Goal: Navigation & Orientation: Understand site structure

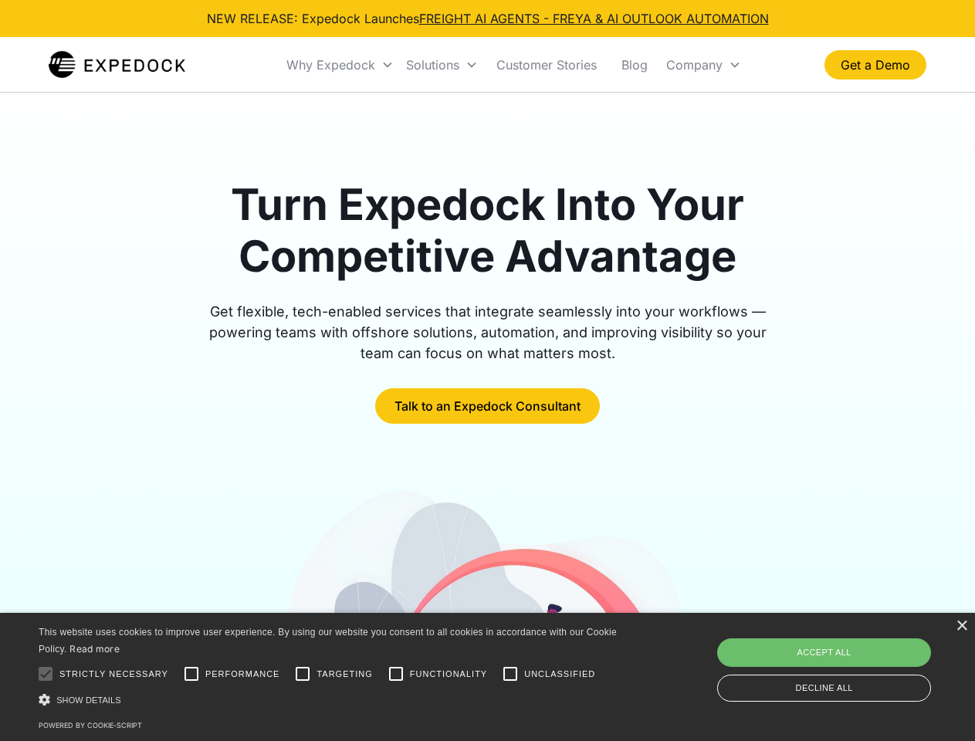
click at [340, 65] on div "Why Expedock" at bounding box center [330, 64] width 89 height 15
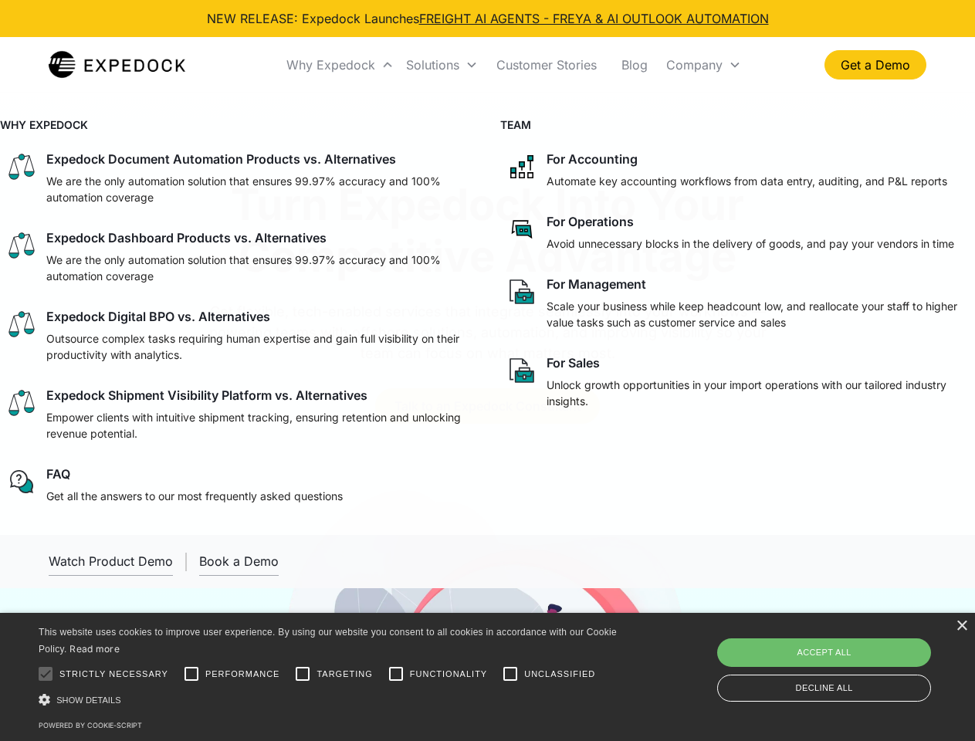
click at [441, 65] on div "Solutions" at bounding box center [432, 64] width 53 height 15
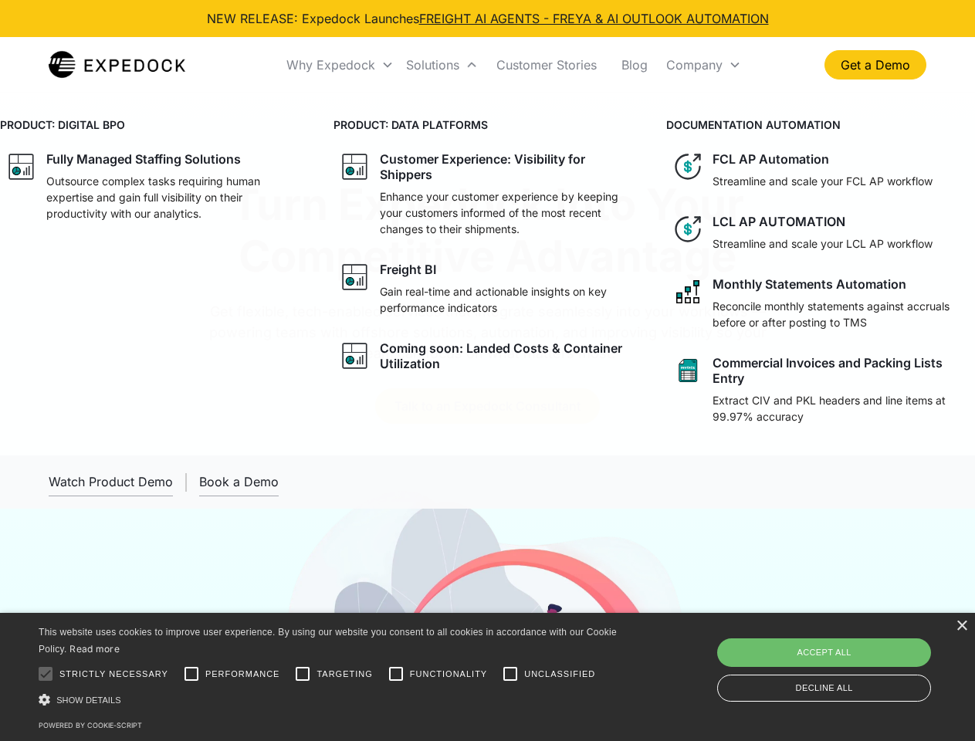
click at [703, 65] on div "Company" at bounding box center [694, 64] width 56 height 15
click at [46, 674] on div at bounding box center [45, 673] width 31 height 31
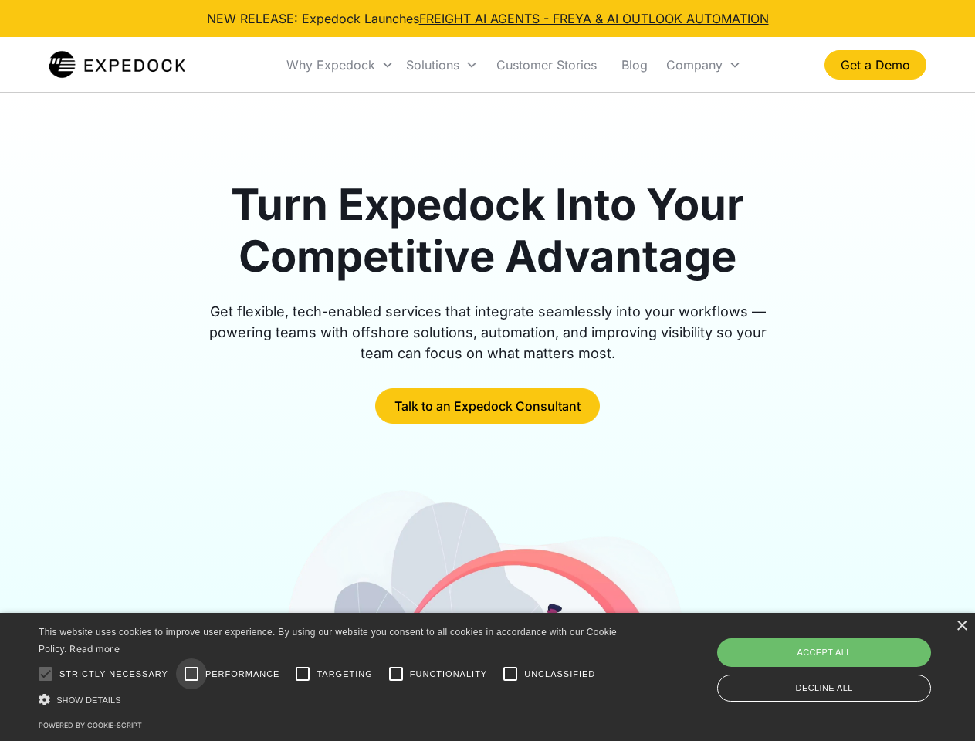
click at [191, 674] on input "Performance" at bounding box center [191, 673] width 31 height 31
checkbox input "true"
click at [302, 674] on input "Targeting" at bounding box center [302, 673] width 31 height 31
checkbox input "true"
click at [396, 674] on input "Functionality" at bounding box center [395, 673] width 31 height 31
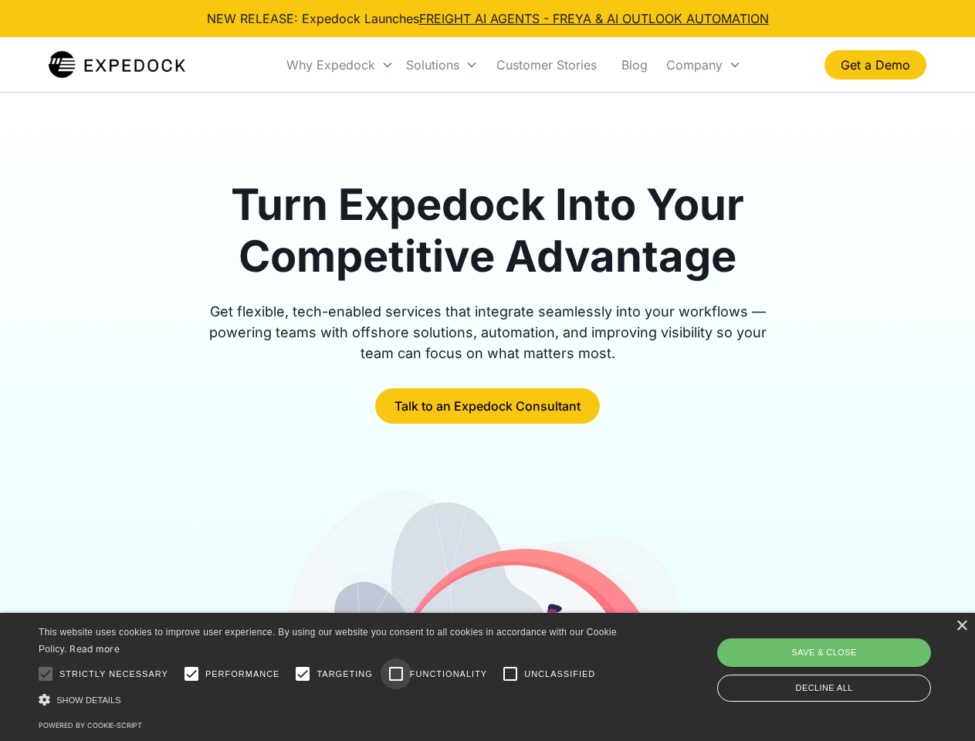
checkbox input "true"
click at [510, 674] on input "Unclassified" at bounding box center [510, 673] width 31 height 31
checkbox input "true"
click at [330, 699] on div "Show details Hide details" at bounding box center [330, 699] width 583 height 16
